Goal: Information Seeking & Learning: Check status

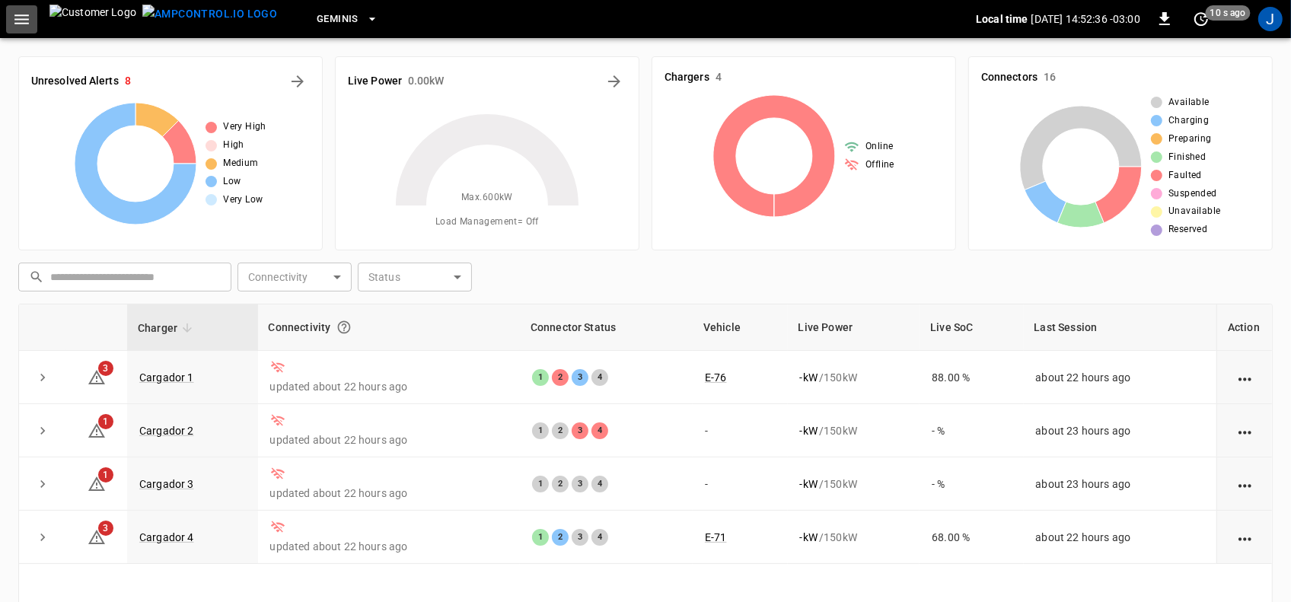
click at [25, 25] on icon "button" at bounding box center [21, 19] width 19 height 19
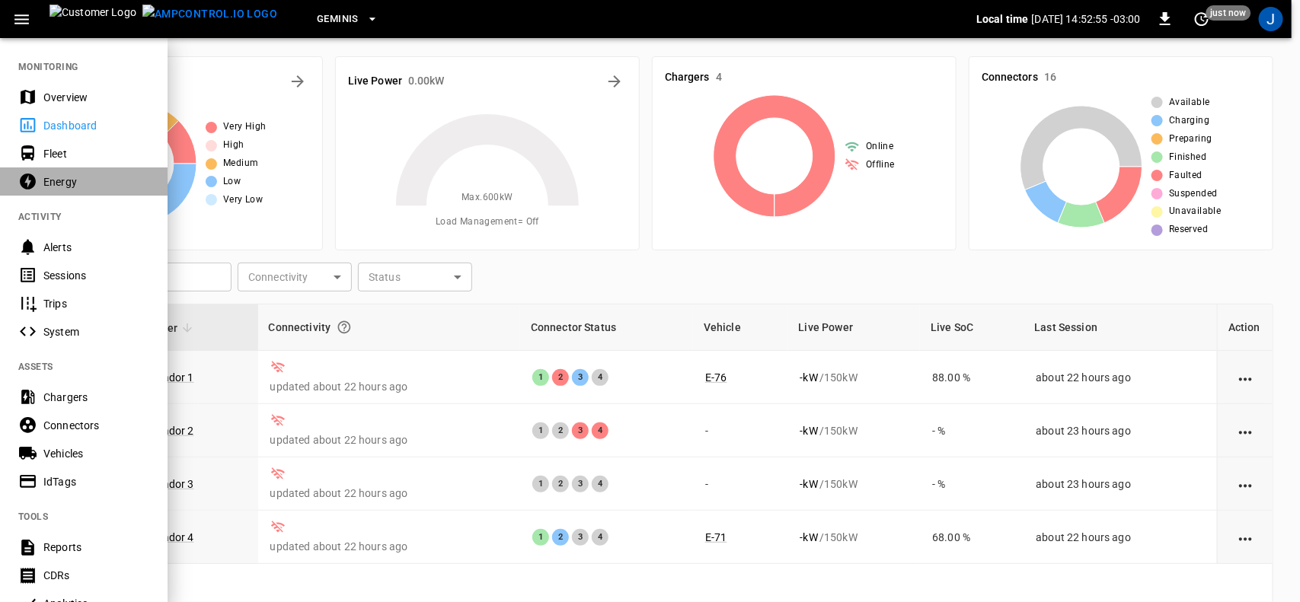
click at [53, 181] on div "Energy" at bounding box center [96, 181] width 106 height 15
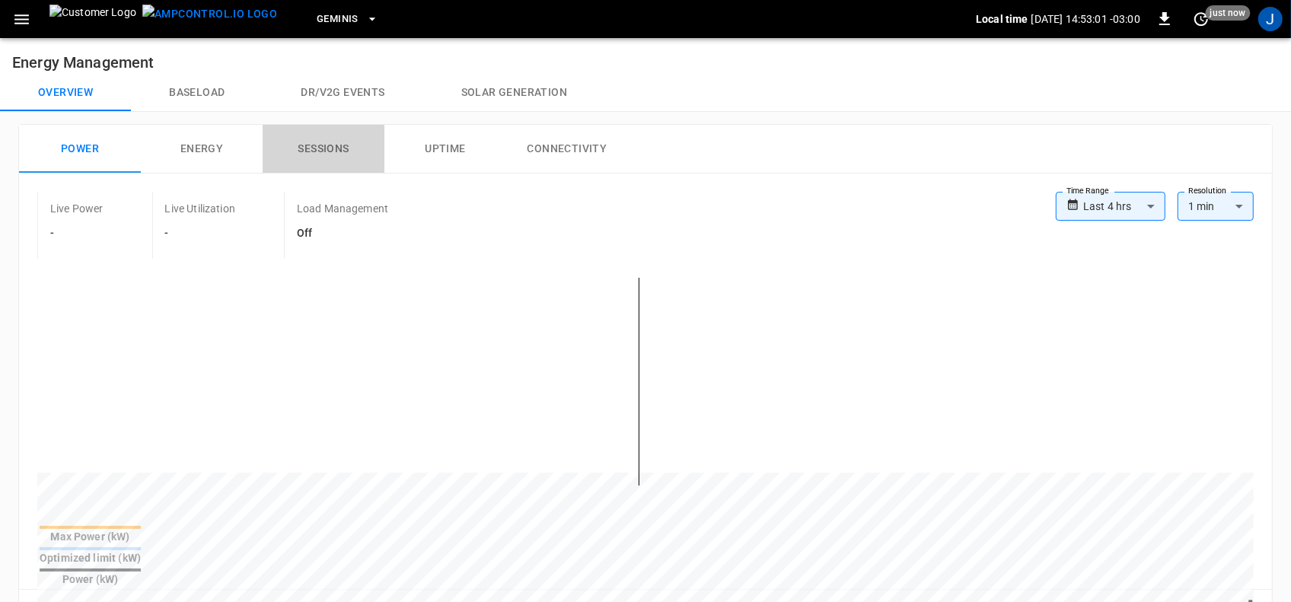
click at [331, 151] on button "Sessions" at bounding box center [324, 149] width 122 height 49
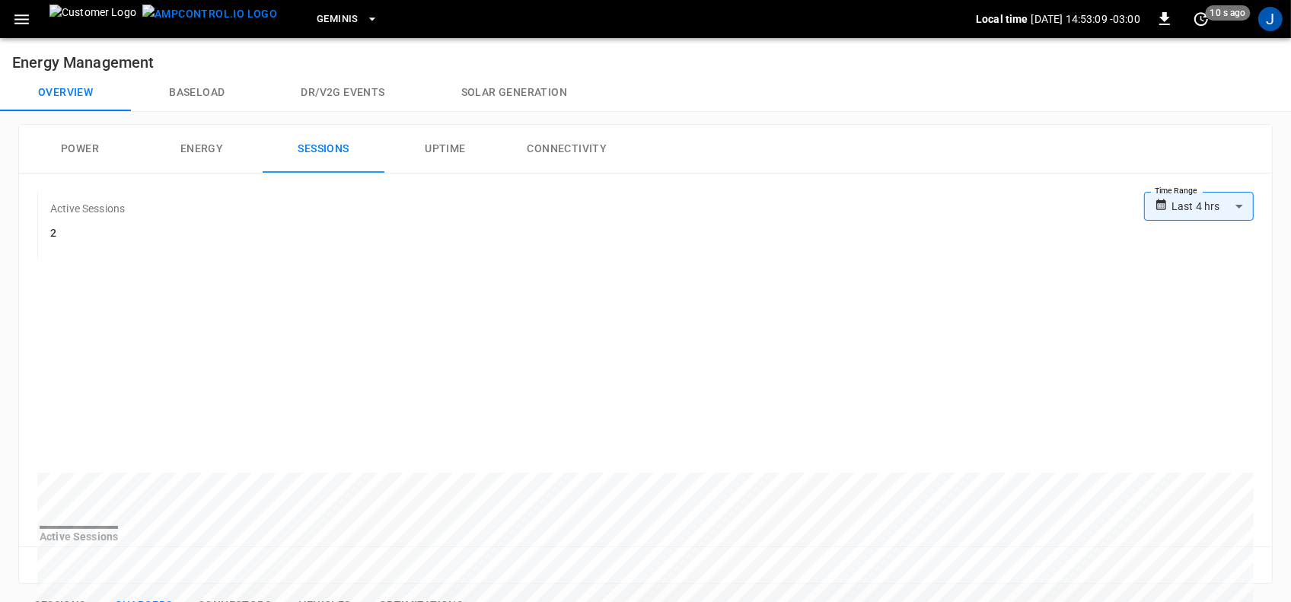
click at [558, 152] on button "Connectivity" at bounding box center [567, 149] width 122 height 49
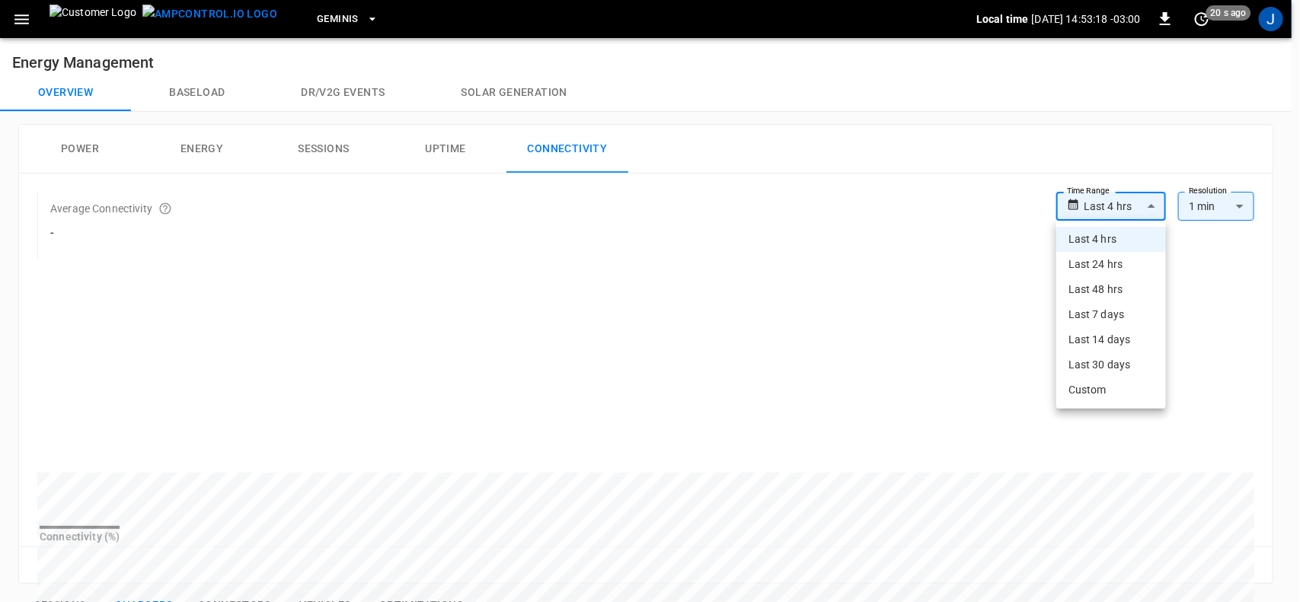
click at [1154, 203] on body "**********" at bounding box center [650, 579] width 1300 height 1158
click at [1116, 267] on li "Last 24 hrs" at bounding box center [1111, 264] width 110 height 25
type input "**********"
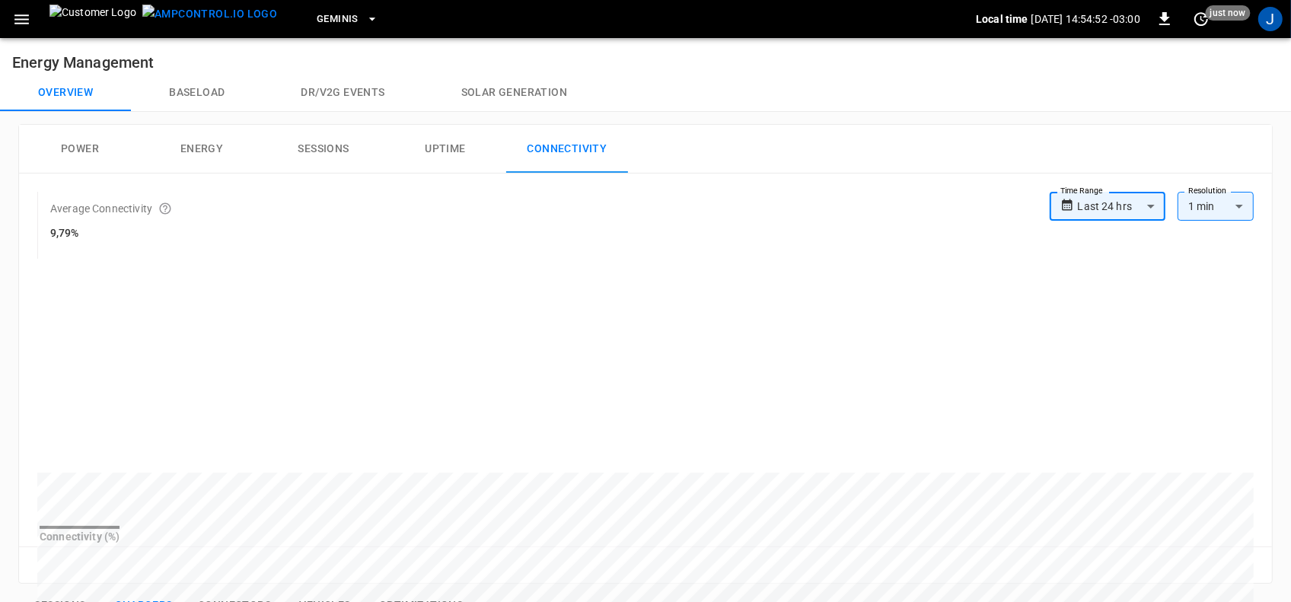
click at [331, 148] on button "Sessions" at bounding box center [324, 149] width 122 height 49
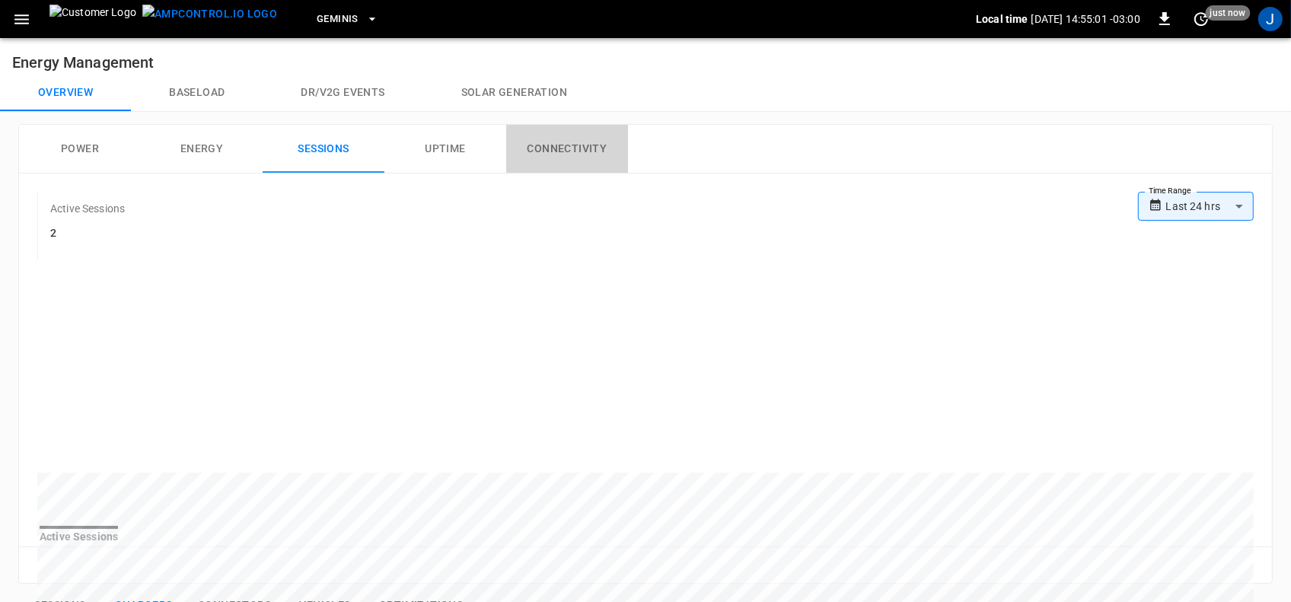
click at [560, 145] on button "Connectivity" at bounding box center [567, 149] width 122 height 49
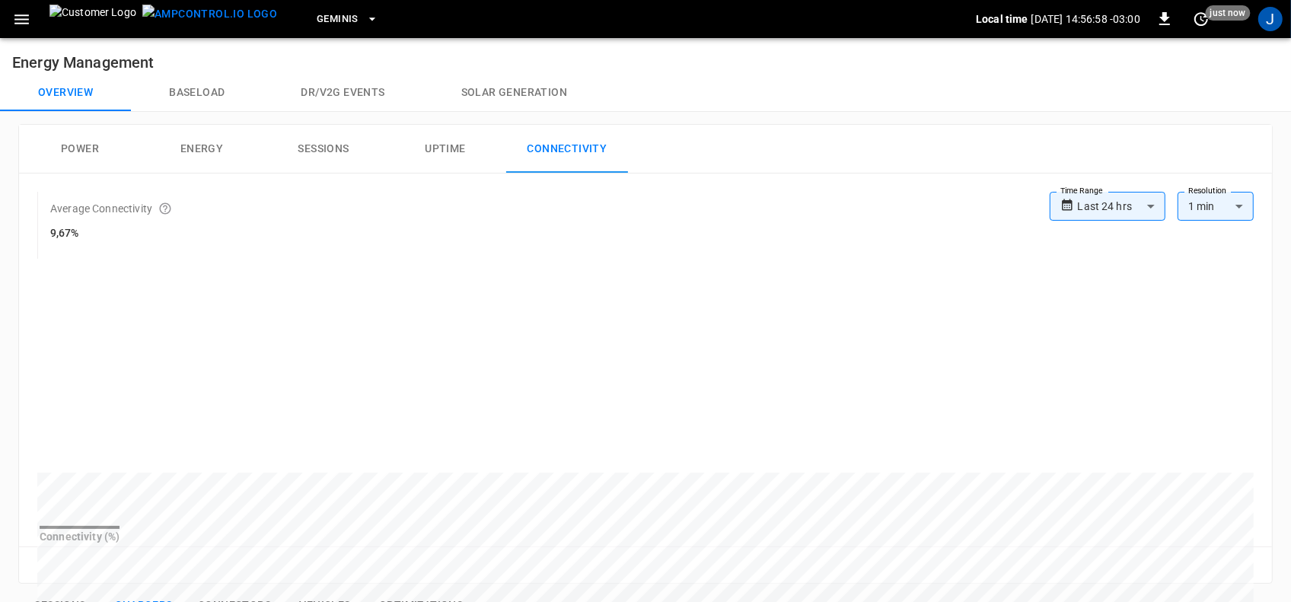
click at [84, 150] on button "Power" at bounding box center [80, 149] width 122 height 49
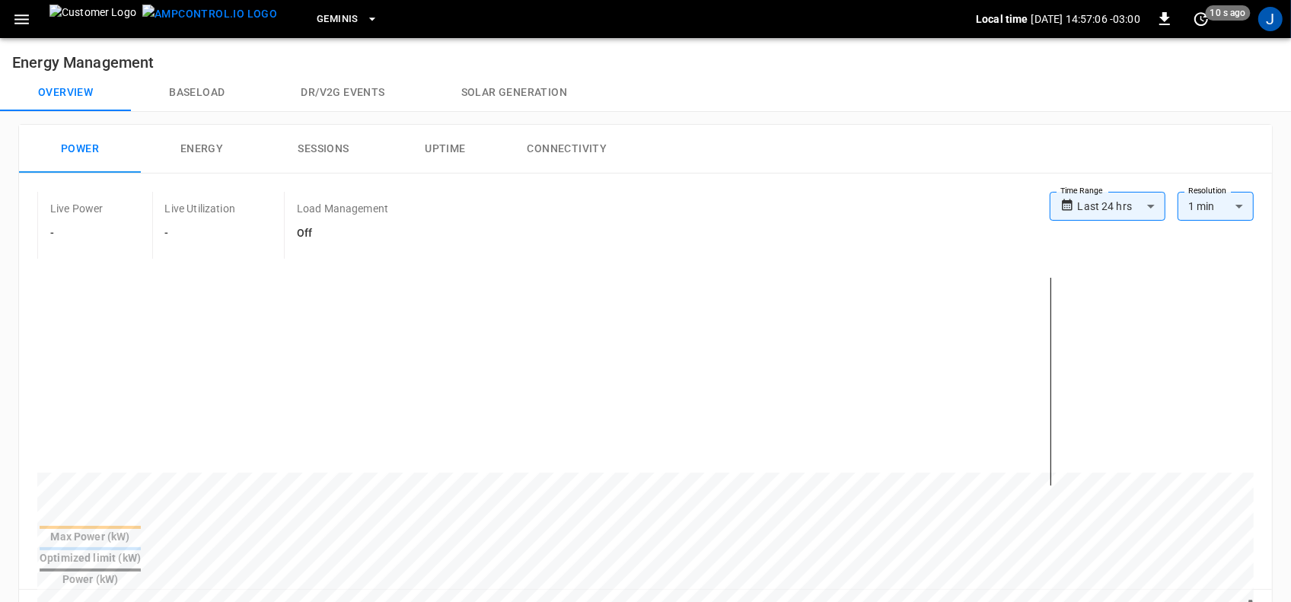
click at [552, 145] on button "Connectivity" at bounding box center [567, 149] width 122 height 49
